Goal: Complete application form

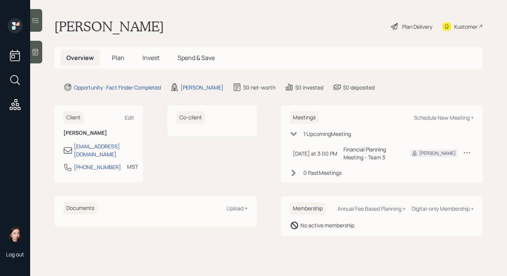
click at [121, 57] on span "Plan" at bounding box center [118, 58] width 12 height 8
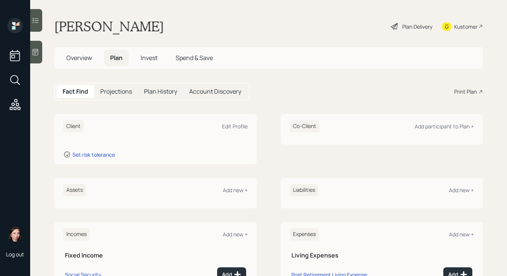
click at [93, 64] on h5 "Overview" at bounding box center [79, 58] width 38 height 16
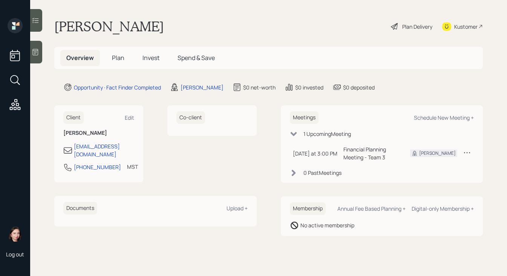
drag, startPoint x: 93, startPoint y: 63, endPoint x: 395, endPoint y: 49, distance: 302.2
click at [113, 65] on div "Overview Plan Invest Spend & Save" at bounding box center [140, 58] width 161 height 16
click at [402, 17] on main "[PERSON_NAME] Plan Delivery Kustomer Overview Plan Invest Spend & Save Opportun…" at bounding box center [268, 138] width 477 height 276
click at [398, 25] on icon at bounding box center [395, 26] width 9 height 9
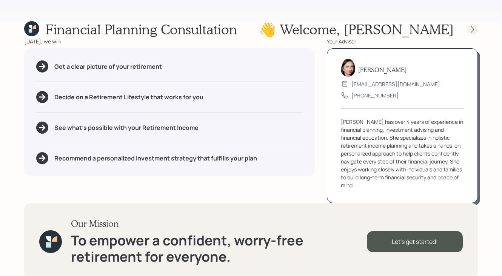
click at [475, 32] on icon at bounding box center [473, 30] width 8 height 8
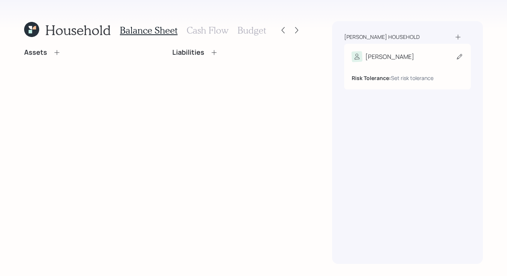
click at [403, 66] on div "Risk Tolerance: Set risk tolerance" at bounding box center [408, 72] width 112 height 20
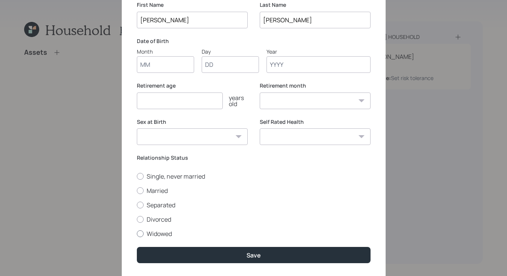
scroll to position [74, 0]
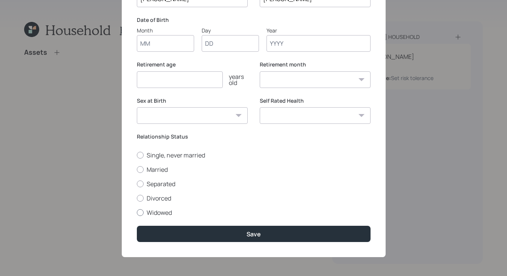
click at [138, 214] on div at bounding box center [140, 212] width 7 height 7
click at [137, 212] on input "Widowed" at bounding box center [137, 212] width 0 height 0
radio input "true"
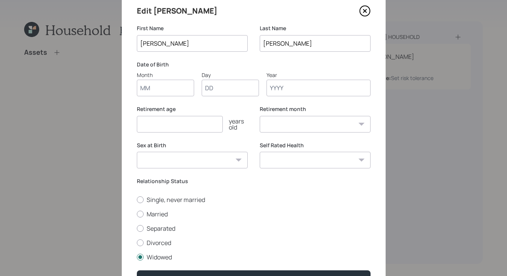
scroll to position [0, 0]
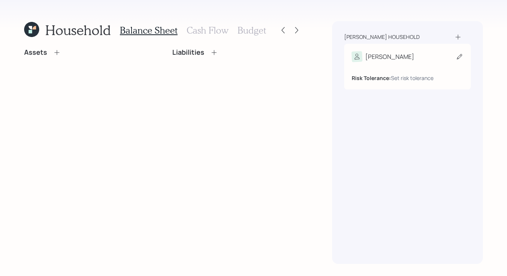
click at [426, 69] on div "Risk Tolerance: Set risk tolerance" at bounding box center [408, 75] width 112 height 14
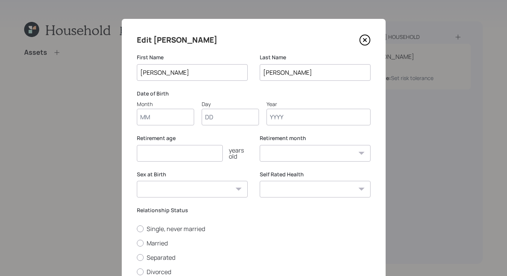
click at [173, 116] on input "Month" at bounding box center [165, 117] width 57 height 17
type input "01"
type input "1953"
select select "1"
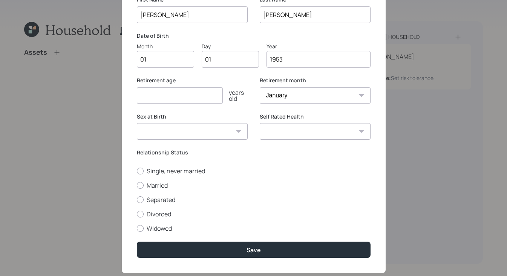
scroll to position [74, 0]
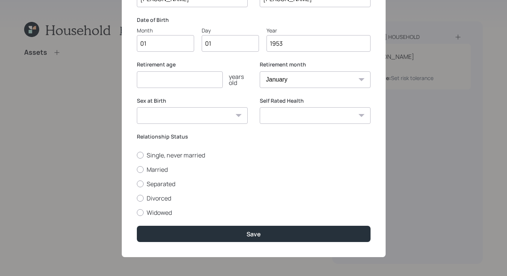
type input "1953"
click at [216, 112] on select "[DEMOGRAPHIC_DATA] [DEMOGRAPHIC_DATA] Other / Prefer not to say" at bounding box center [192, 115] width 111 height 17
select select "[DEMOGRAPHIC_DATA]"
click at [137, 107] on select "[DEMOGRAPHIC_DATA] [DEMOGRAPHIC_DATA] Other / Prefer not to say" at bounding box center [192, 115] width 111 height 17
click at [188, 77] on input "number" at bounding box center [180, 79] width 86 height 17
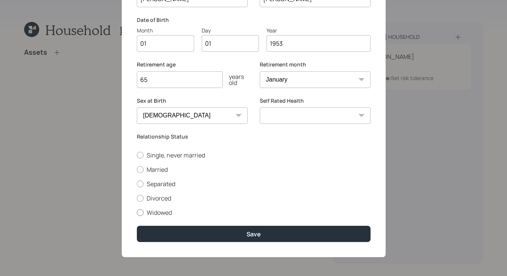
type input "65"
click at [137, 214] on div at bounding box center [140, 212] width 7 height 7
click at [137, 212] on input "Widowed" at bounding box center [137, 212] width 0 height 0
radio input "true"
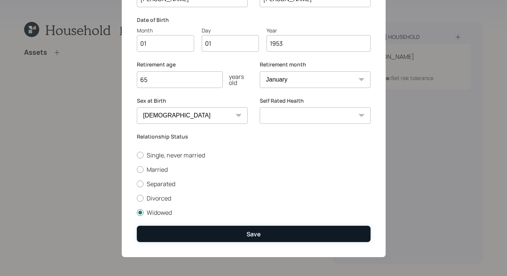
click at [242, 232] on button "Save" at bounding box center [254, 234] width 234 height 16
